Goal: Task Accomplishment & Management: Manage account settings

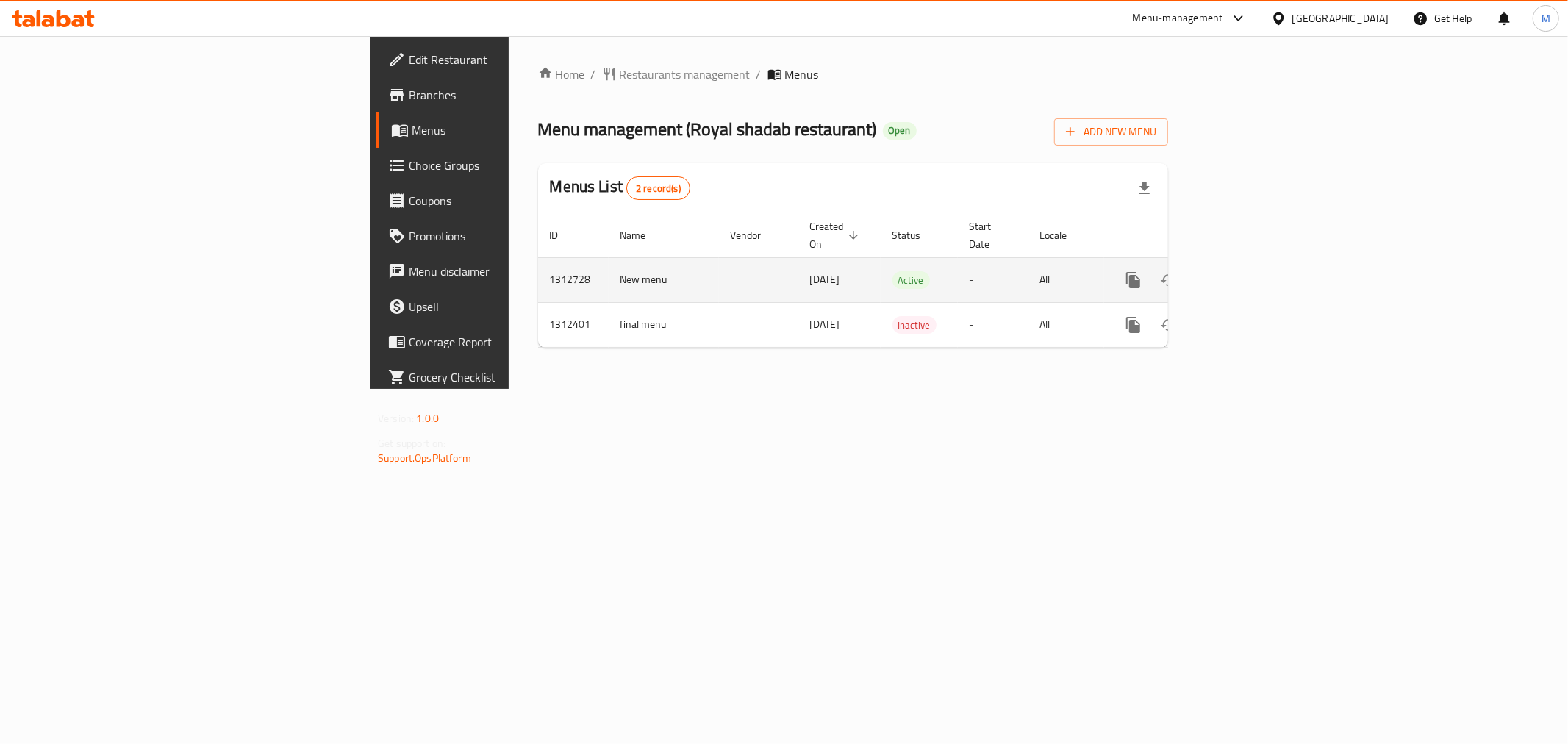
click at [1246, 273] on icon "enhanced table" at bounding box center [1239, 279] width 13 height 13
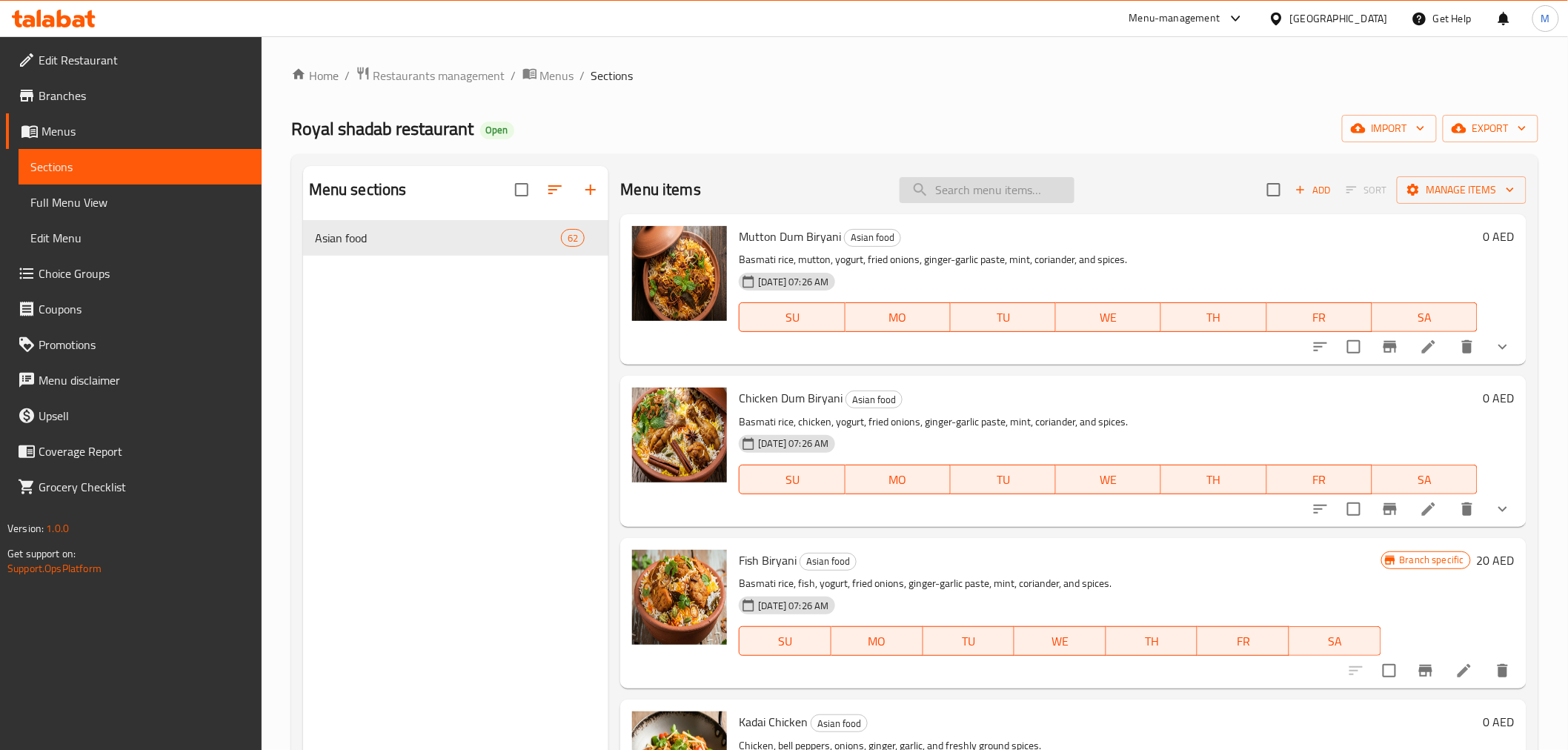
click at [968, 194] on input "search" at bounding box center [987, 189] width 175 height 26
paste input "طماطم كي تشاتني"
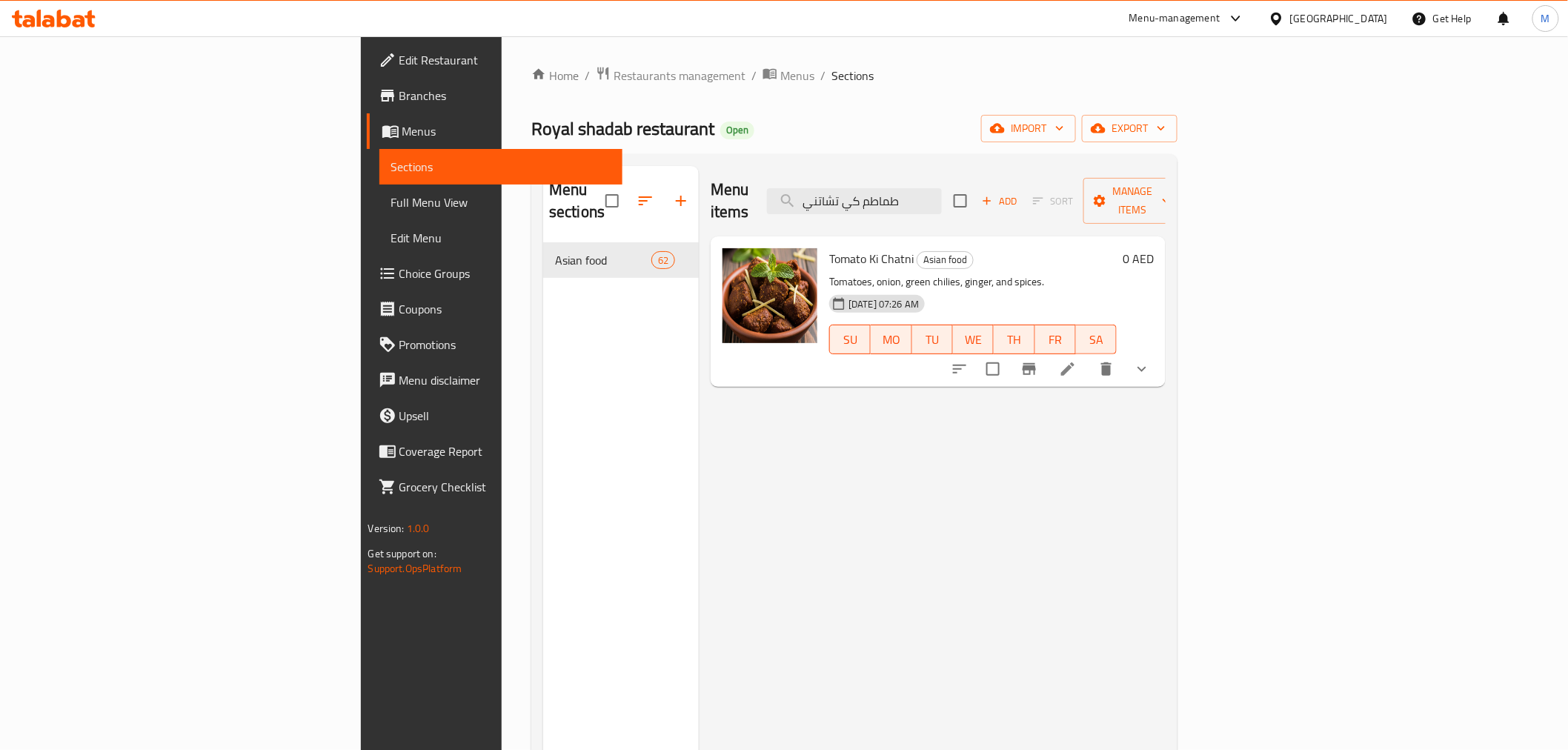
type input "طماطم كي تشاتني"
click at [1089, 356] on li at bounding box center [1068, 369] width 42 height 27
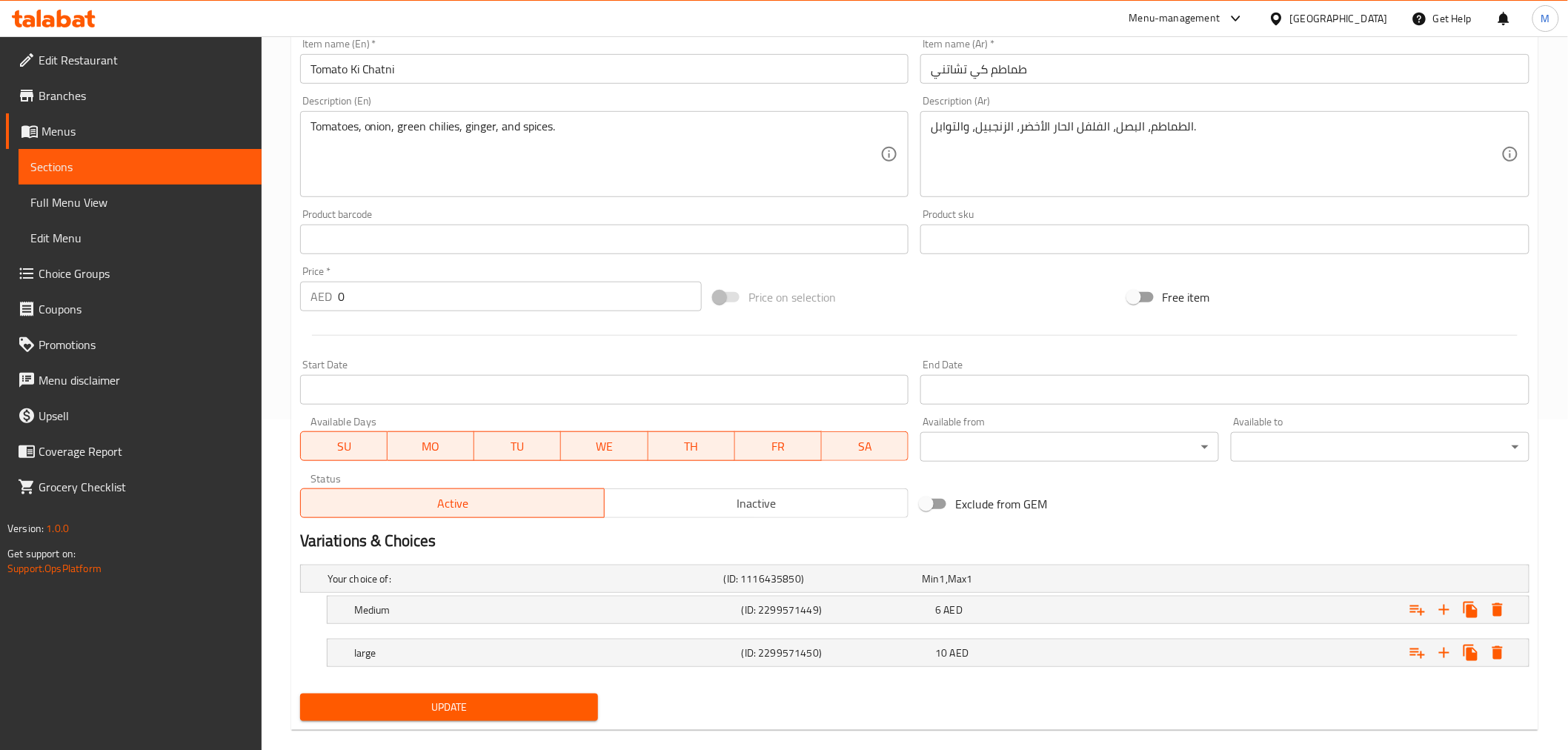
scroll to position [352, 0]
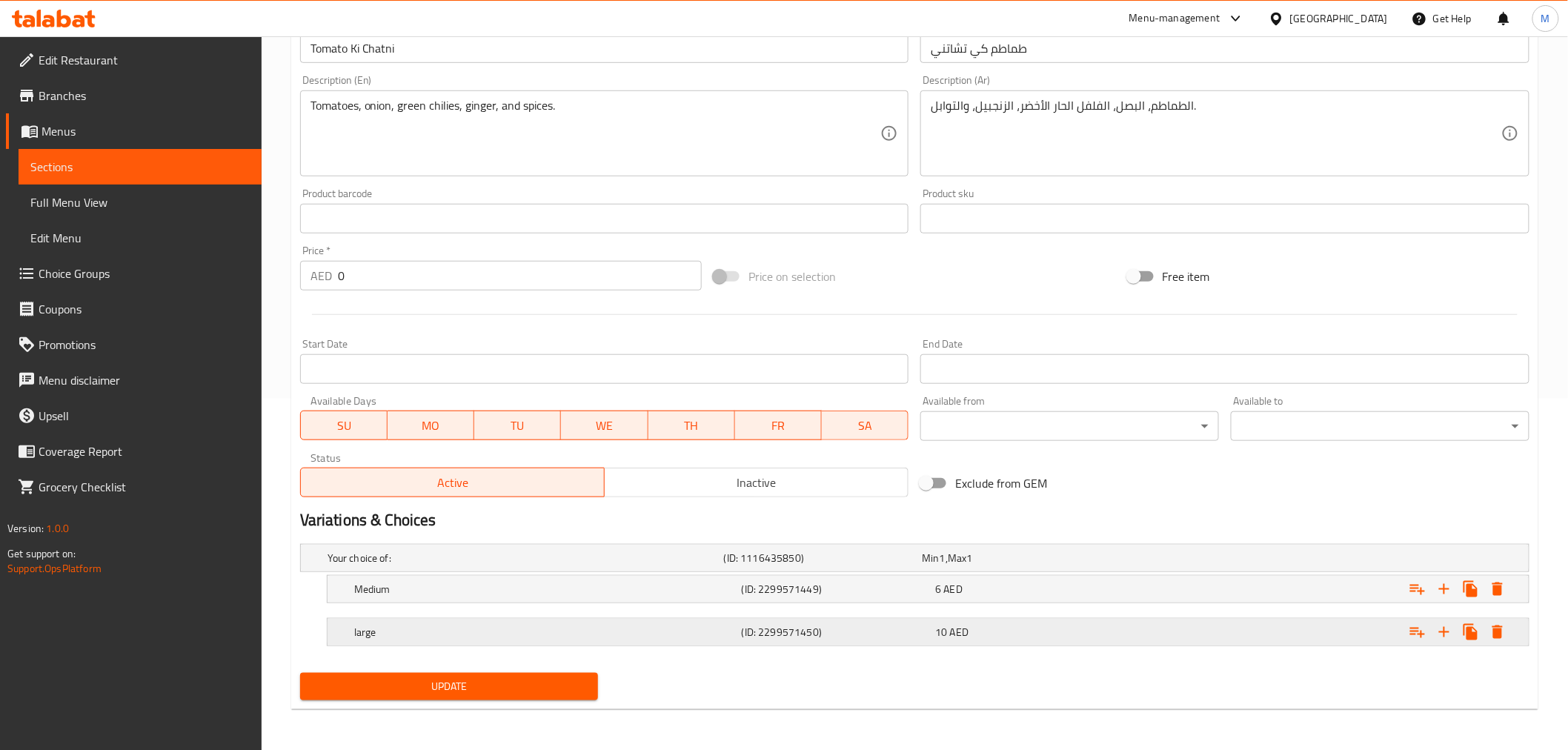
click at [553, 625] on h5 "large" at bounding box center [545, 632] width 382 height 15
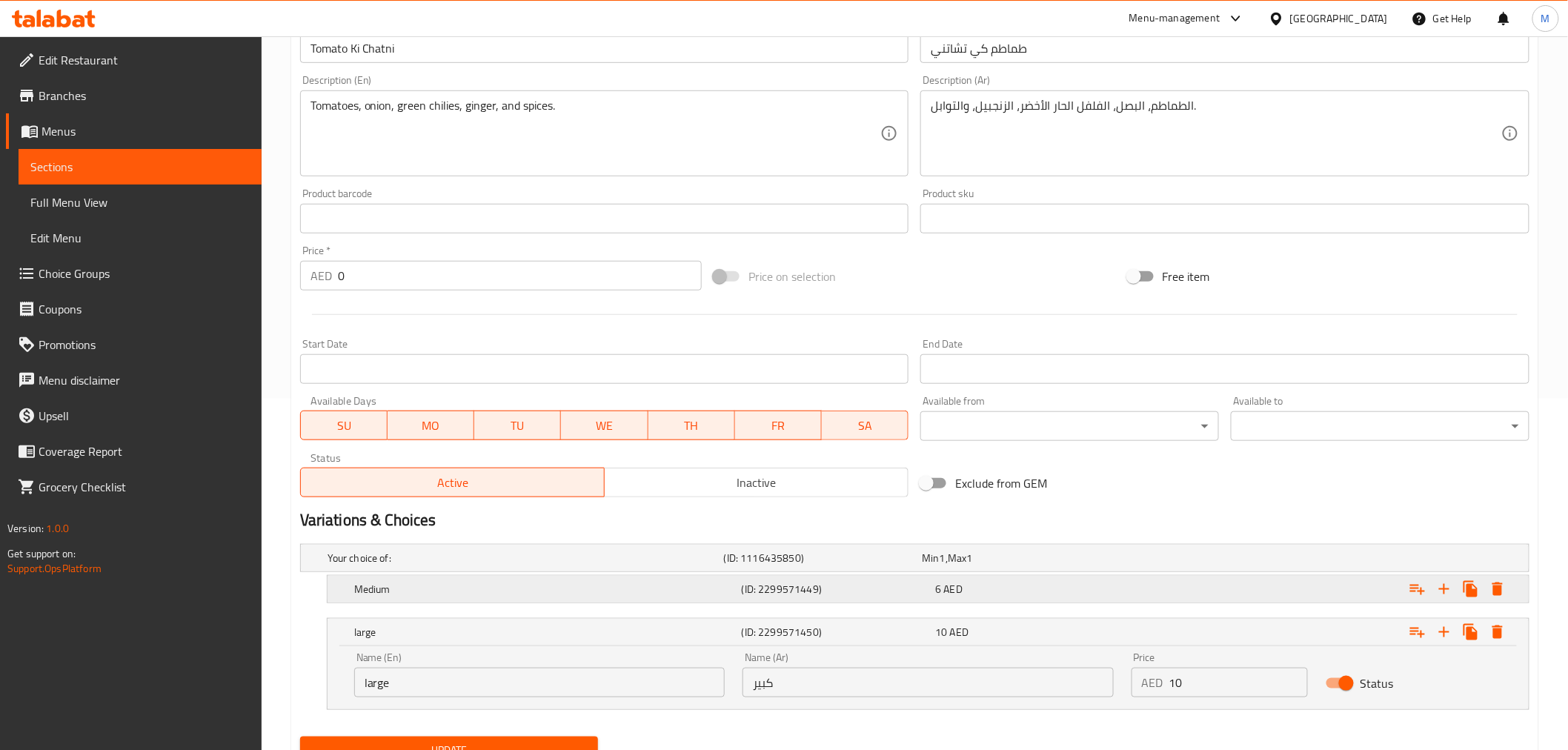
click at [575, 597] on div "Medium" at bounding box center [545, 589] width 388 height 20
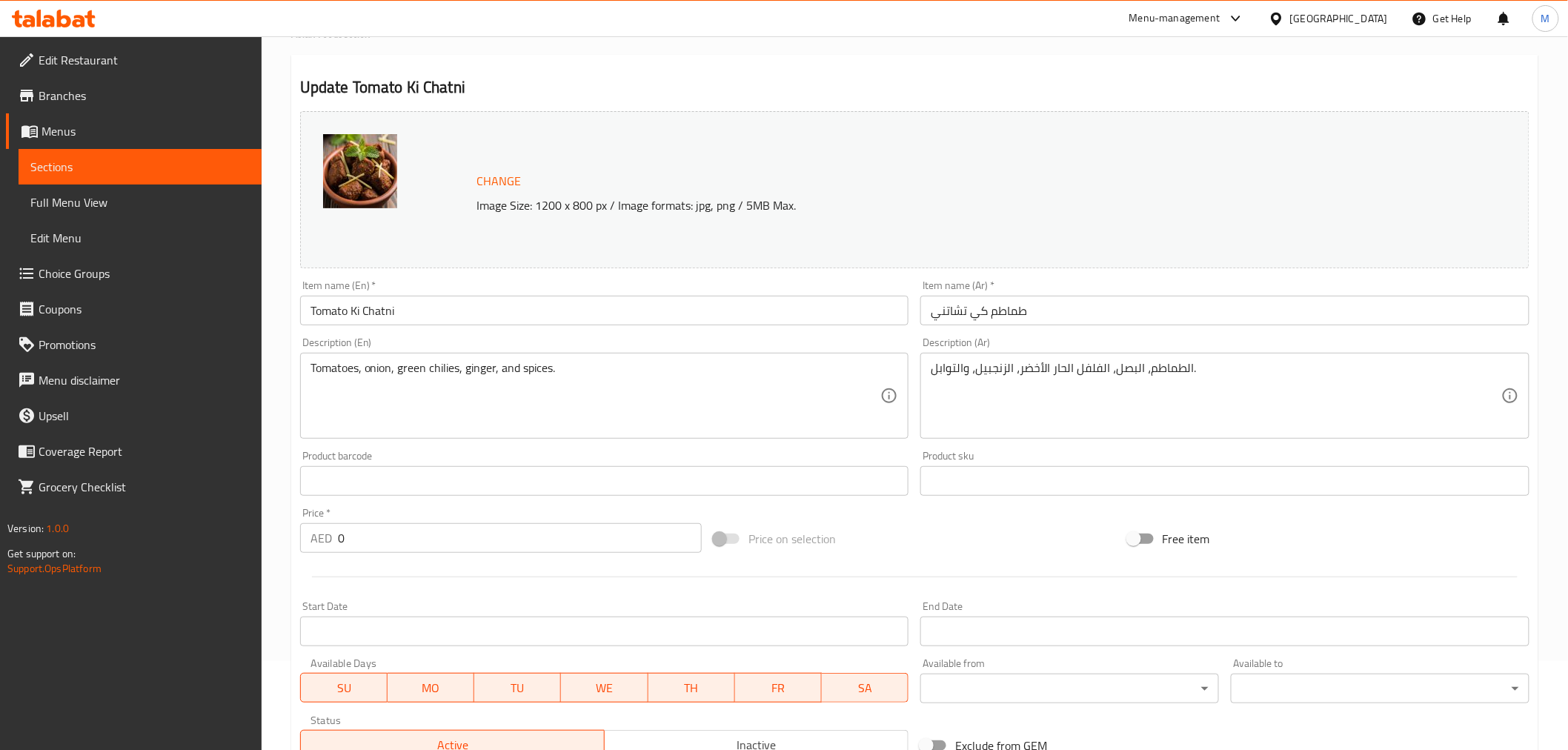
scroll to position [67, 0]
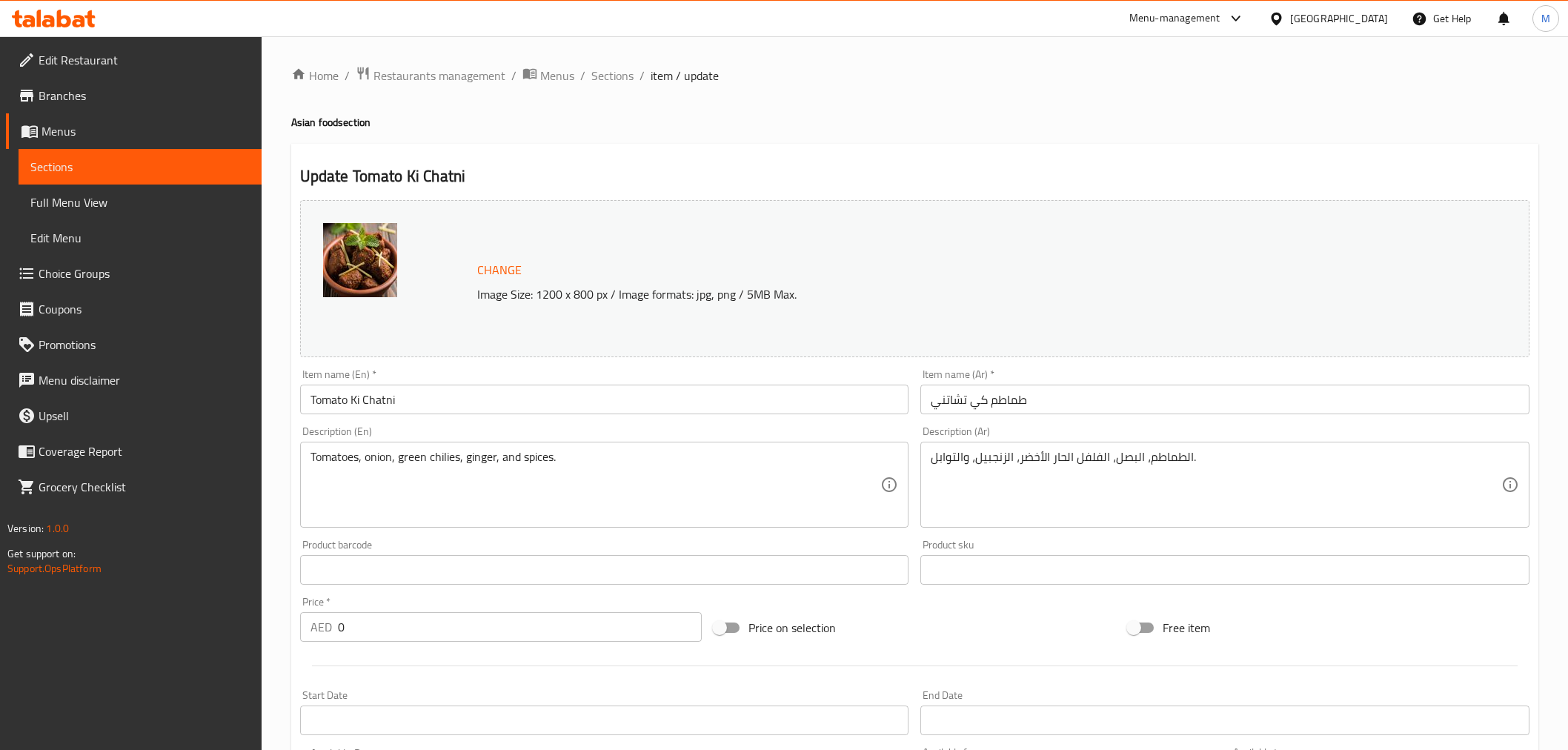
scroll to position [394, 0]
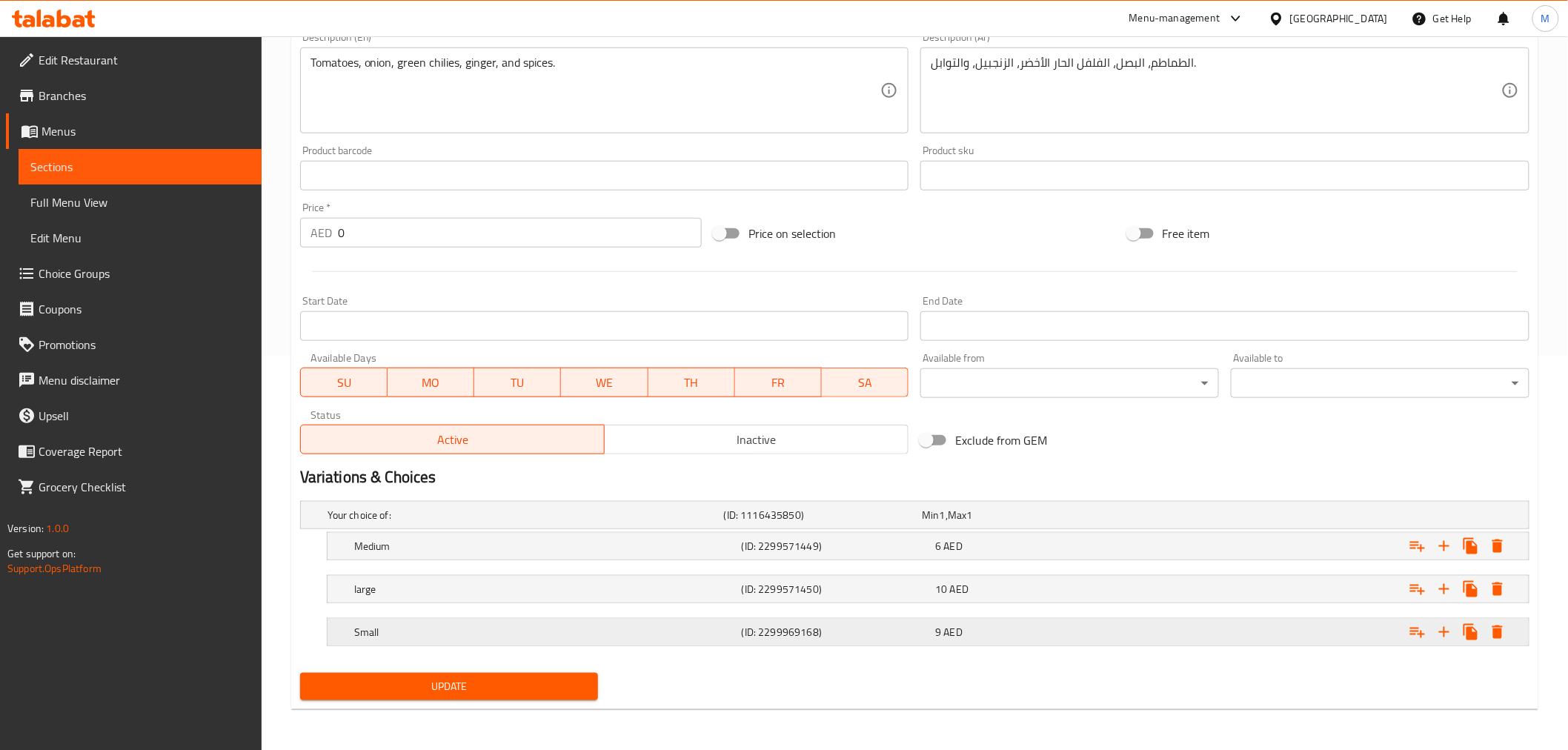
click at [761, 641] on div "(ID: 2299969168)" at bounding box center [836, 631] width 194 height 20
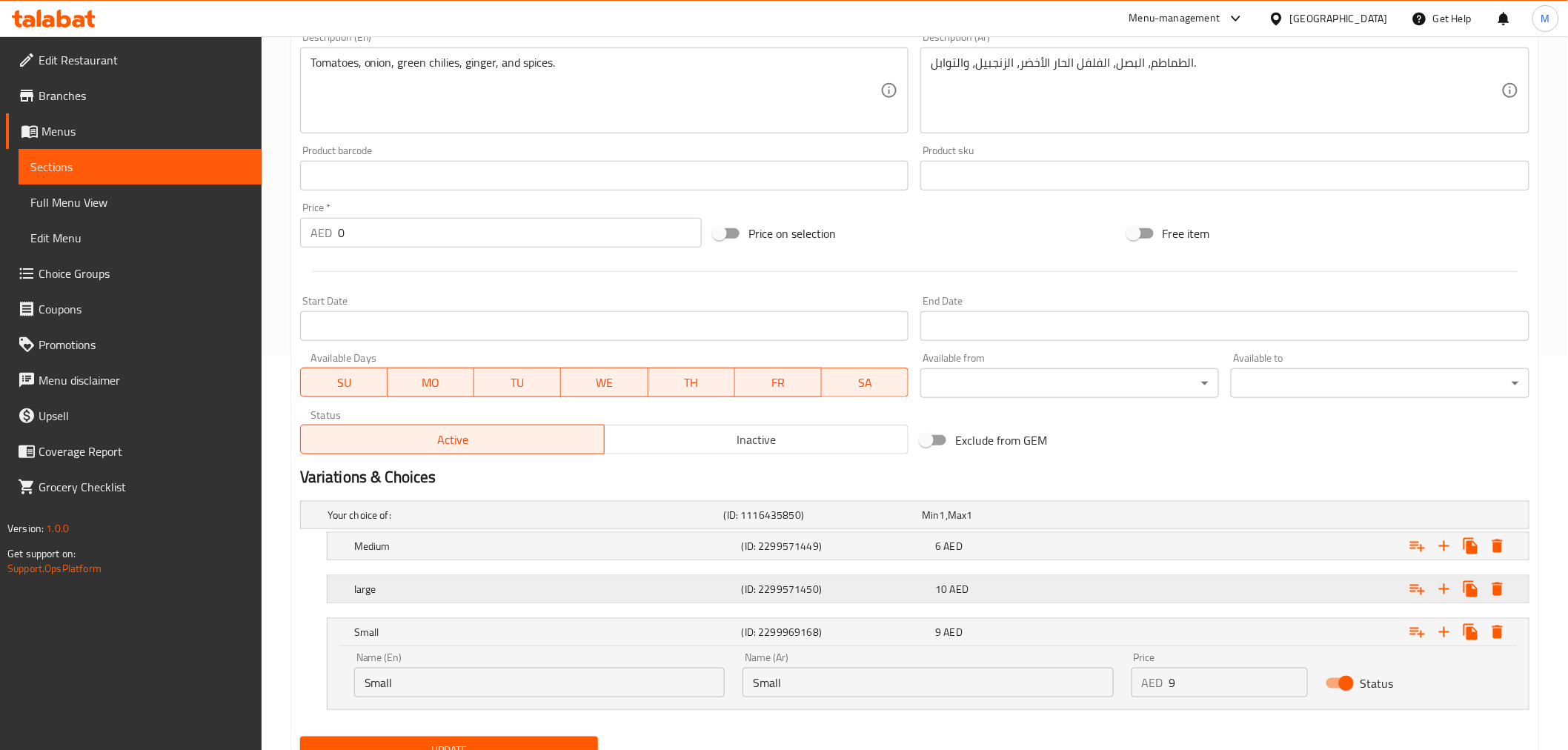
click at [752, 584] on h5 "(ID: 2299571450)" at bounding box center [836, 589] width 189 height 15
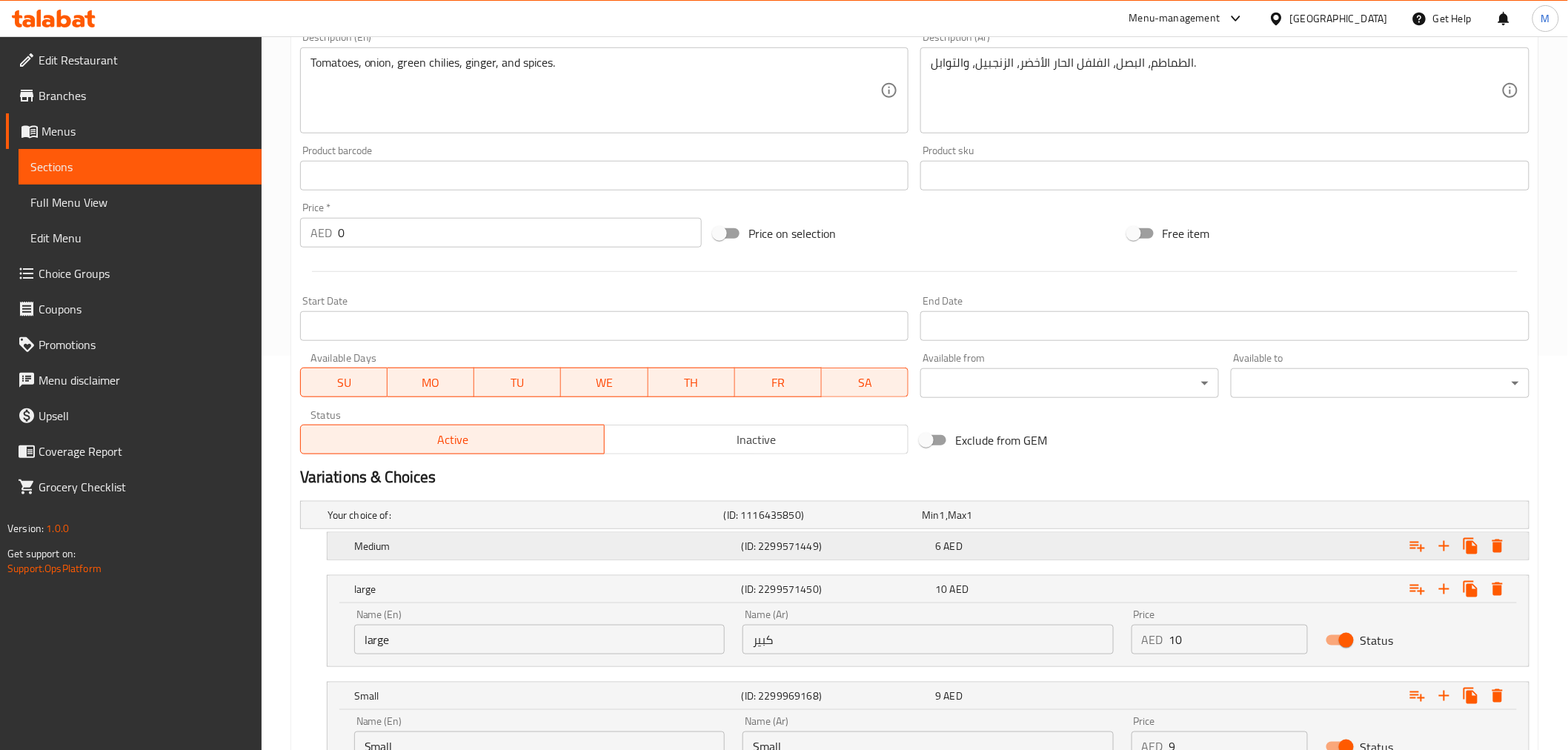
click at [738, 530] on div "Medium (ID: 2299571449) 6 AED" at bounding box center [932, 545] width 1162 height 33
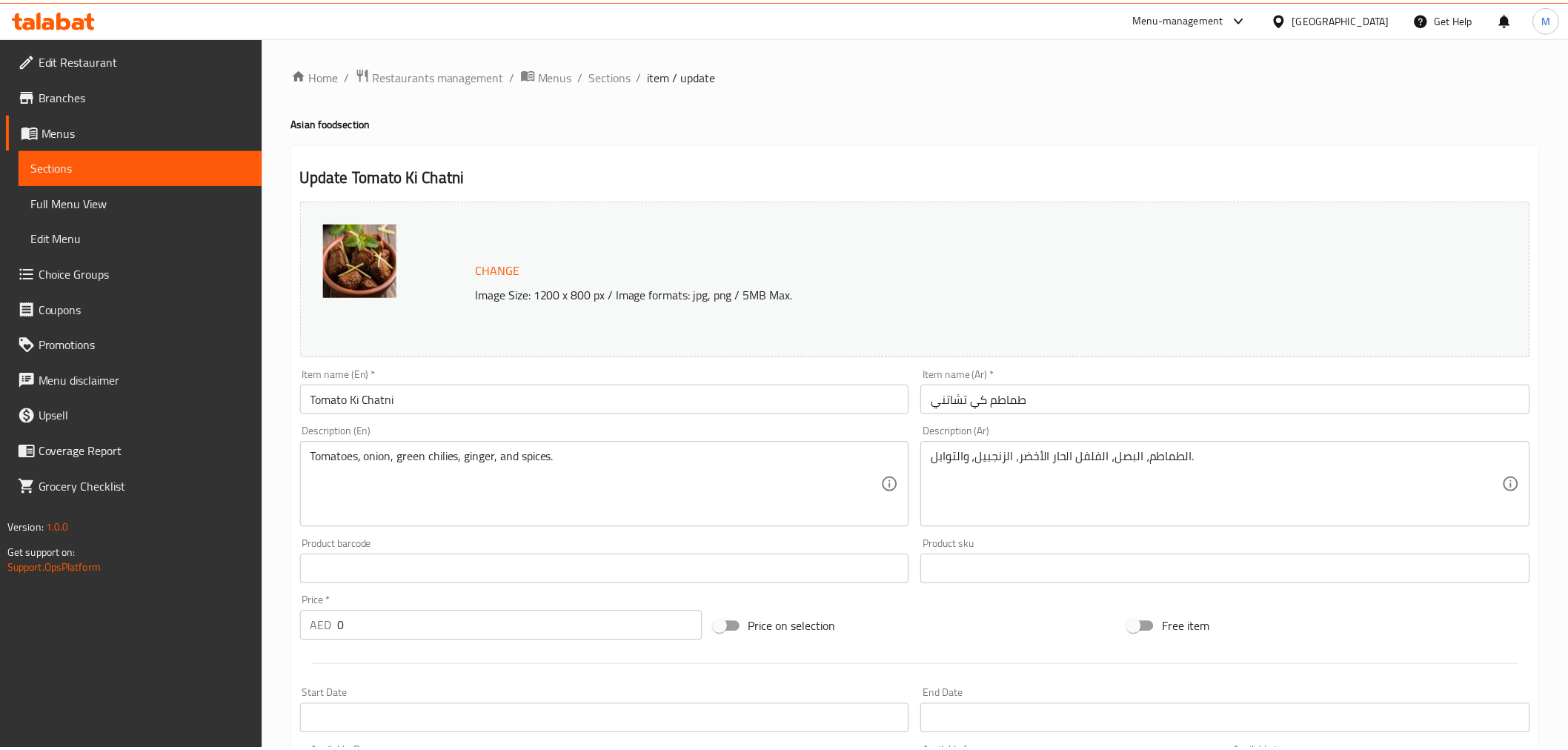
scroll to position [585, 0]
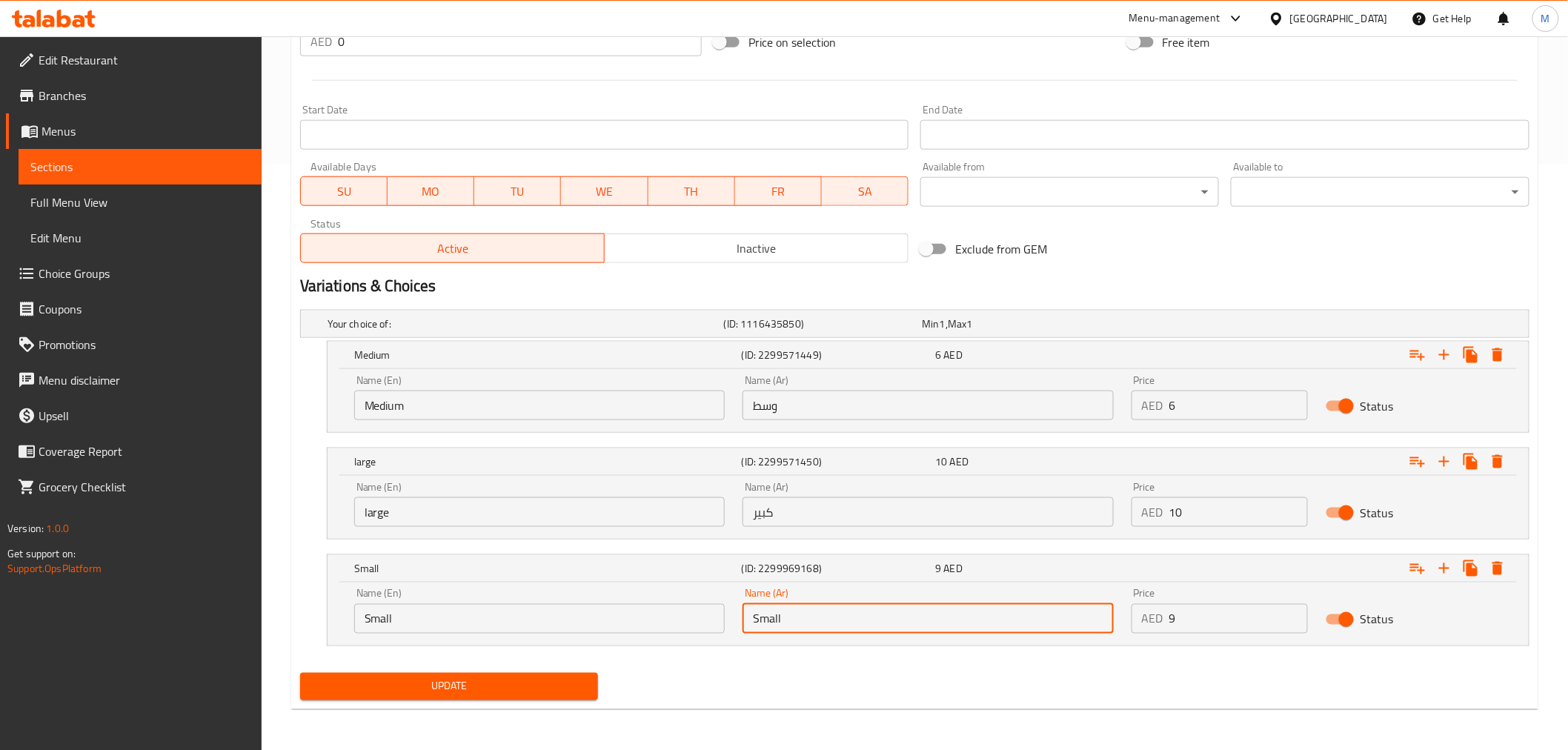
click at [791, 614] on input "Small" at bounding box center [928, 618] width 371 height 29
click at [786, 612] on input "Small" at bounding box center [928, 618] width 371 height 29
type input "صغير"
click at [509, 690] on span "Update" at bounding box center [449, 686] width 275 height 19
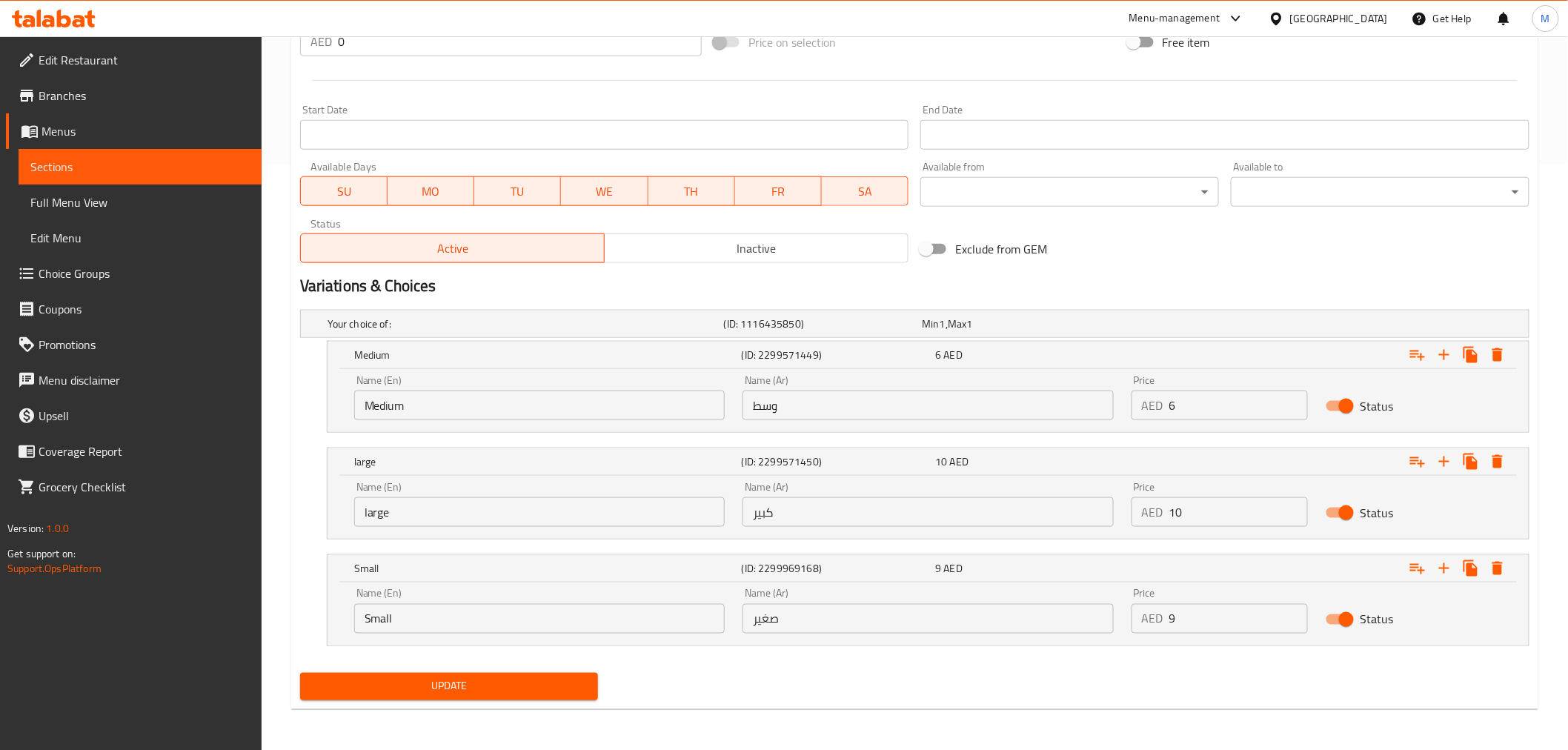
click at [119, 457] on span "Coverage Report" at bounding box center [144, 452] width 212 height 18
